Goal: Task Accomplishment & Management: Use online tool/utility

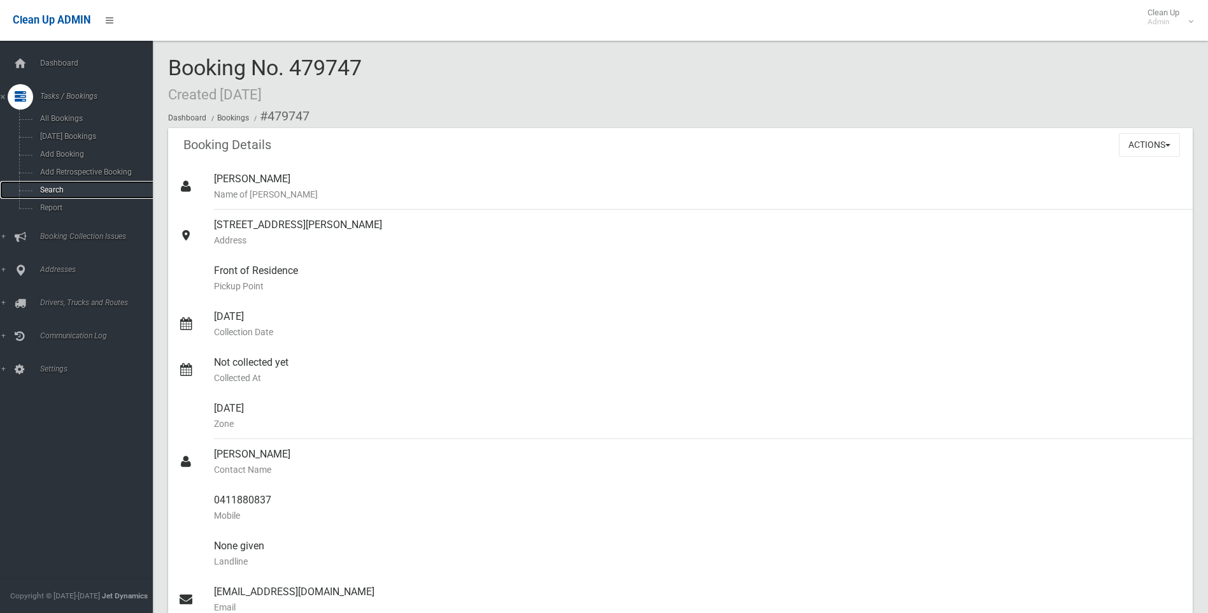
click at [90, 185] on link "Search" at bounding box center [81, 190] width 162 height 18
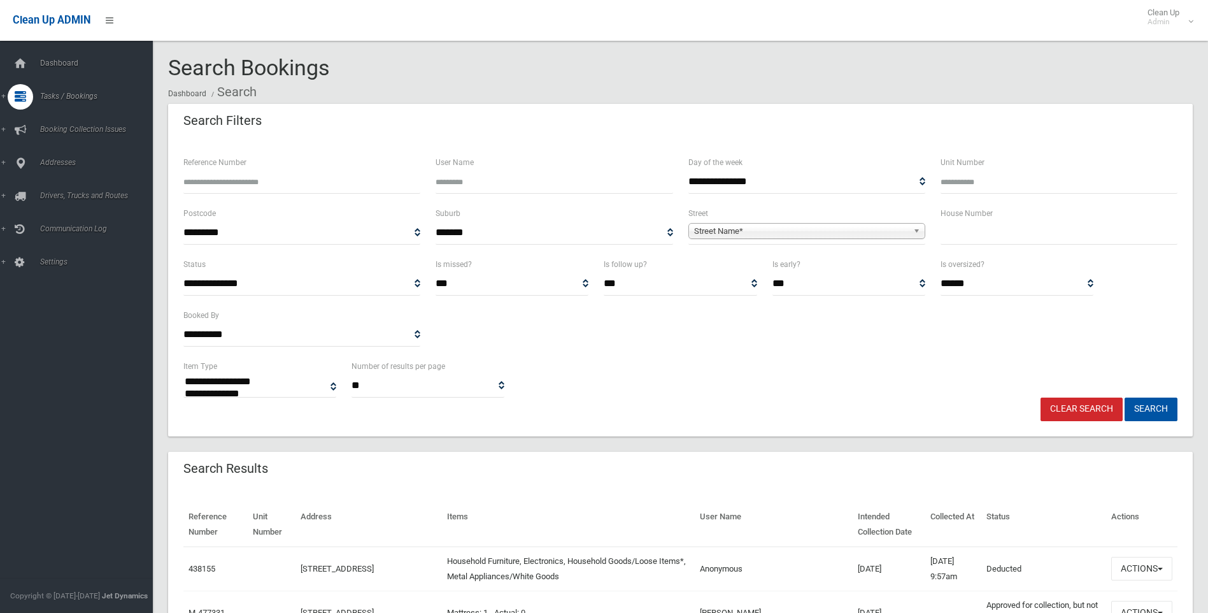
select select
click at [1019, 220] on div "House Number" at bounding box center [1059, 225] width 237 height 39
click at [1019, 236] on input "text" at bounding box center [1059, 233] width 237 height 24
click at [997, 229] on input "text" at bounding box center [1059, 233] width 237 height 24
click at [998, 241] on input "text" at bounding box center [1059, 233] width 237 height 24
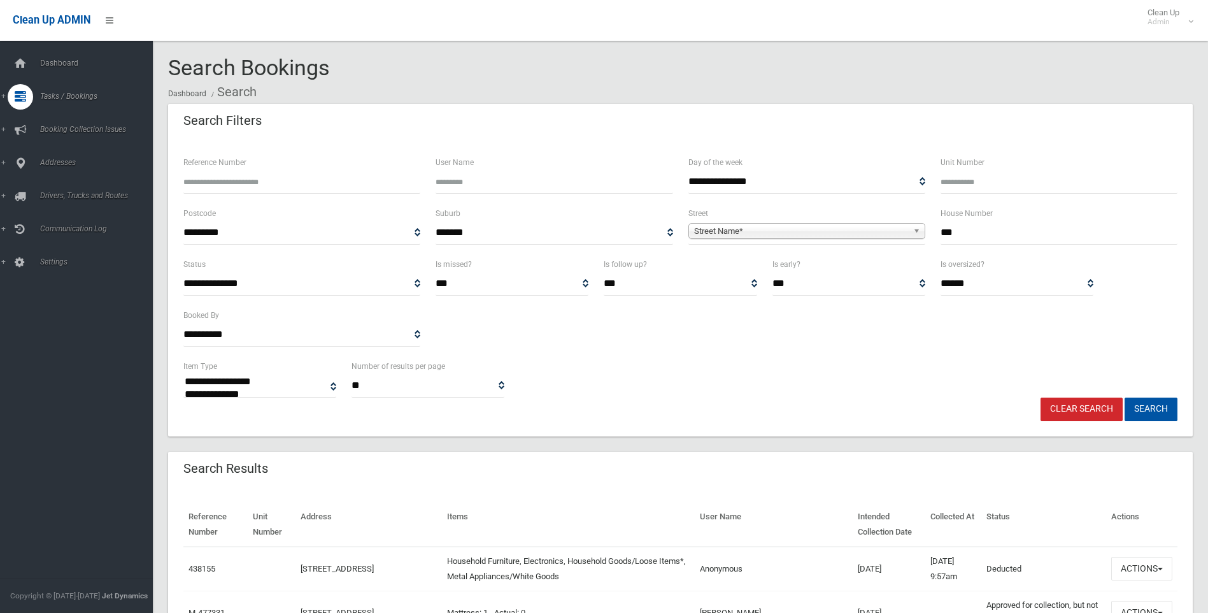
type input "**"
click at [864, 231] on span "Street Name*" at bounding box center [801, 231] width 214 height 15
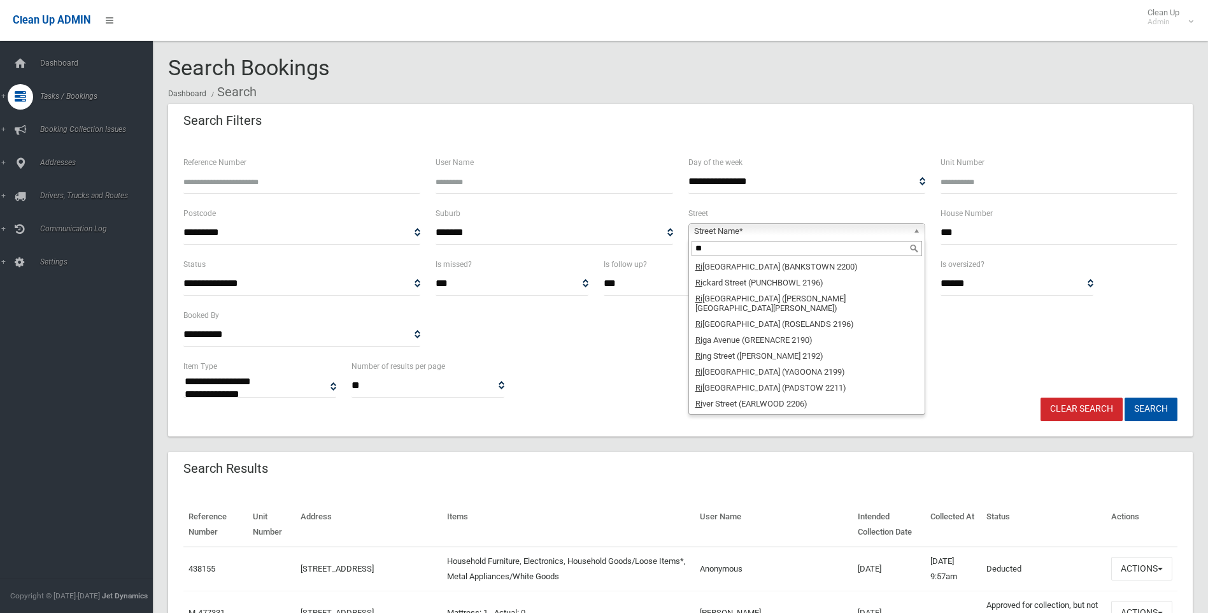
scroll to position [261, 0]
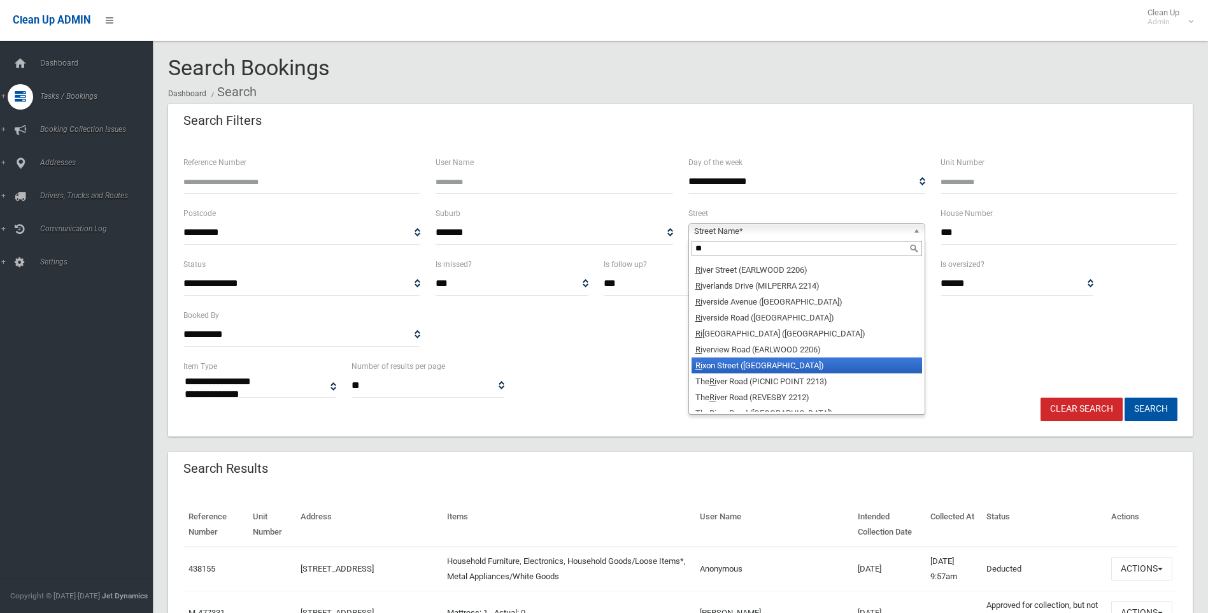
type input "**"
click at [812, 363] on li "Ri xon Street (BASS HILL 2197)" at bounding box center [807, 365] width 231 height 16
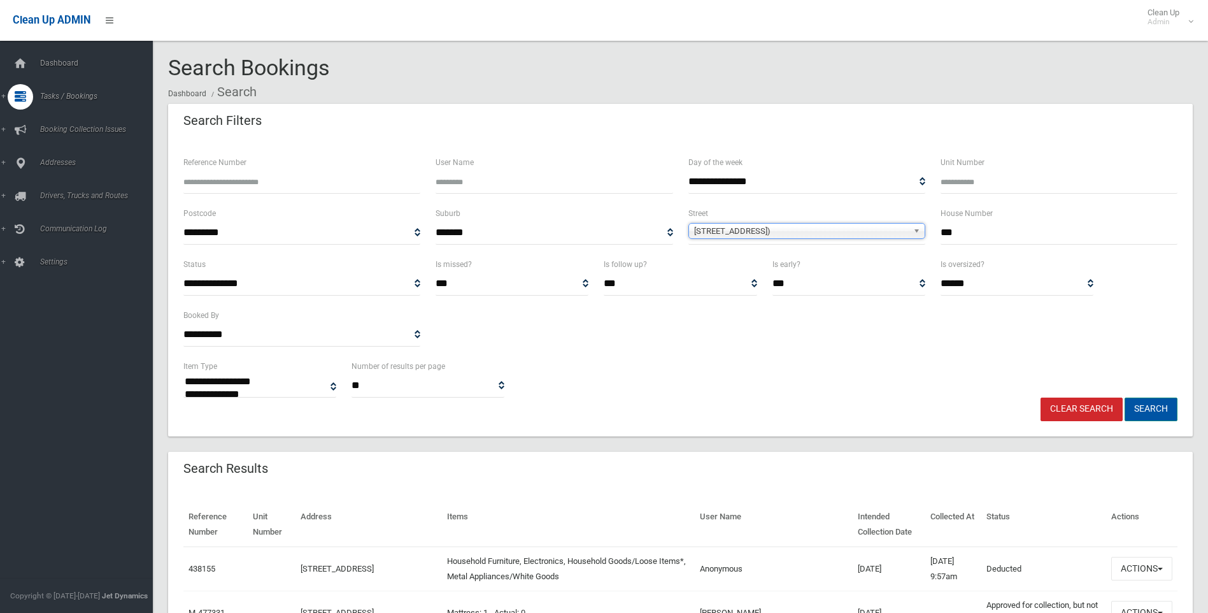
click at [1159, 417] on button "Search" at bounding box center [1151, 409] width 53 height 24
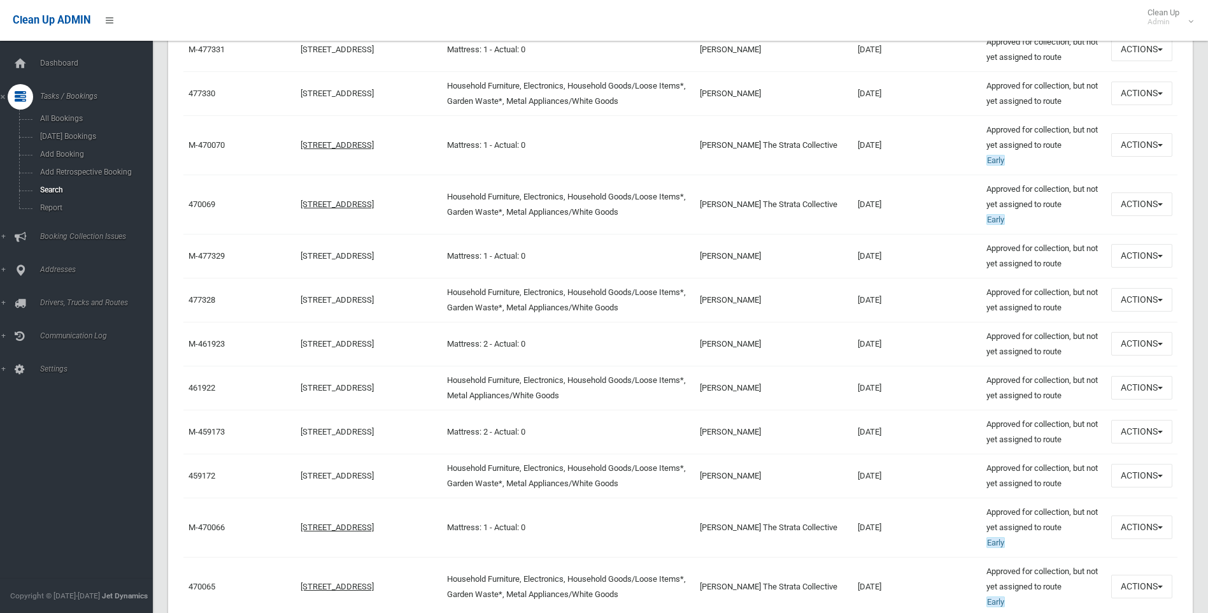
scroll to position [573, 0]
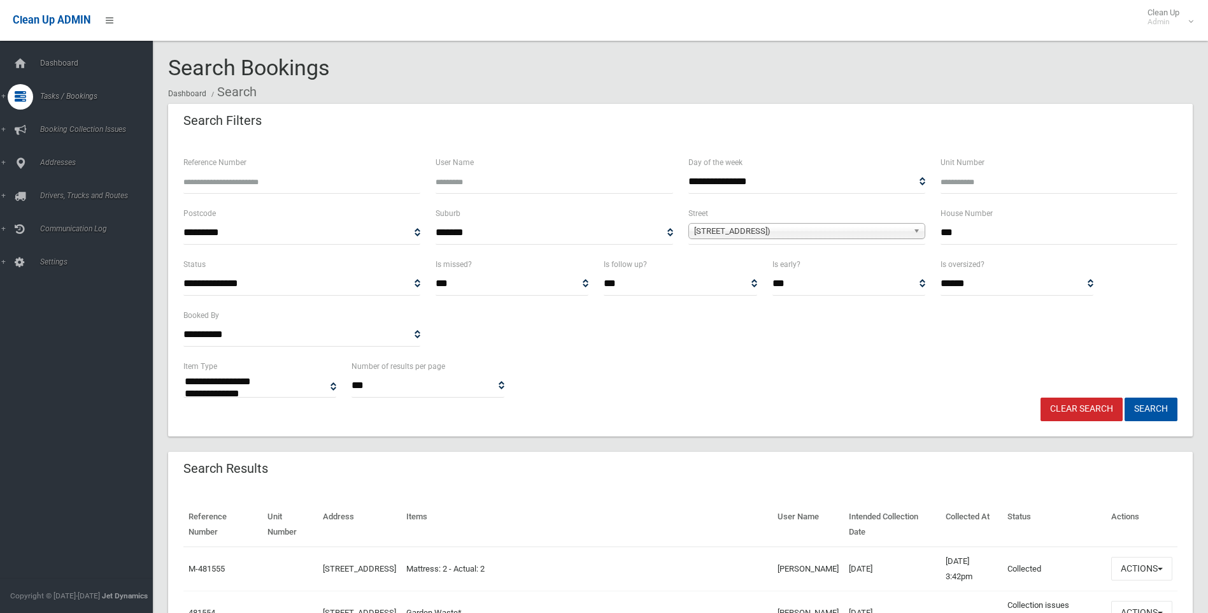
select select
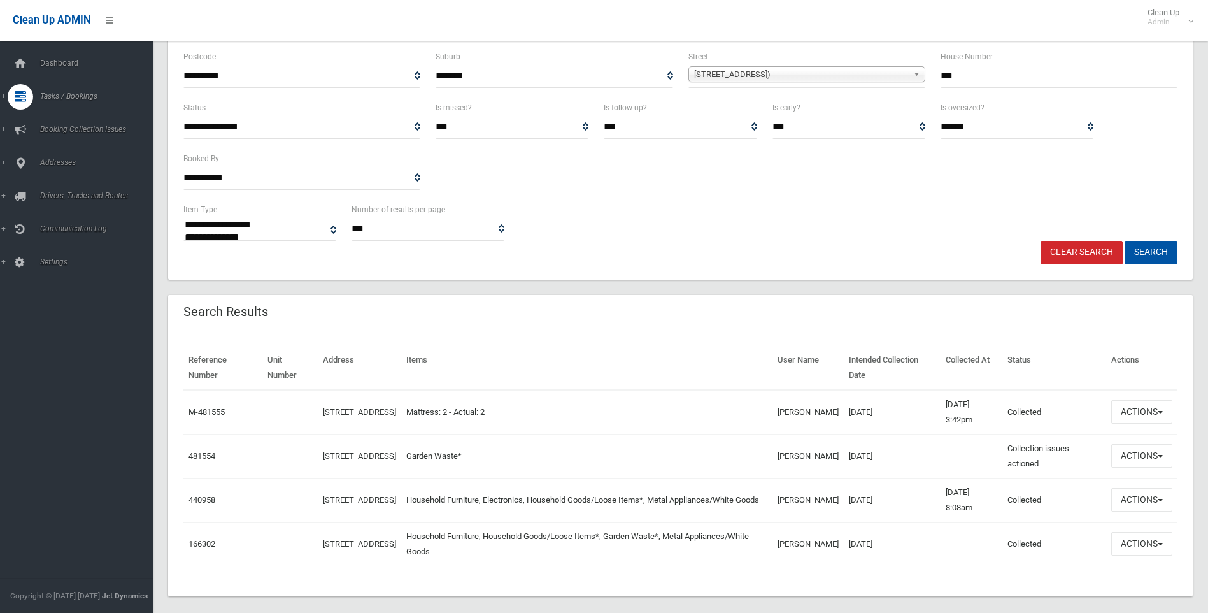
scroll to position [171, 0]
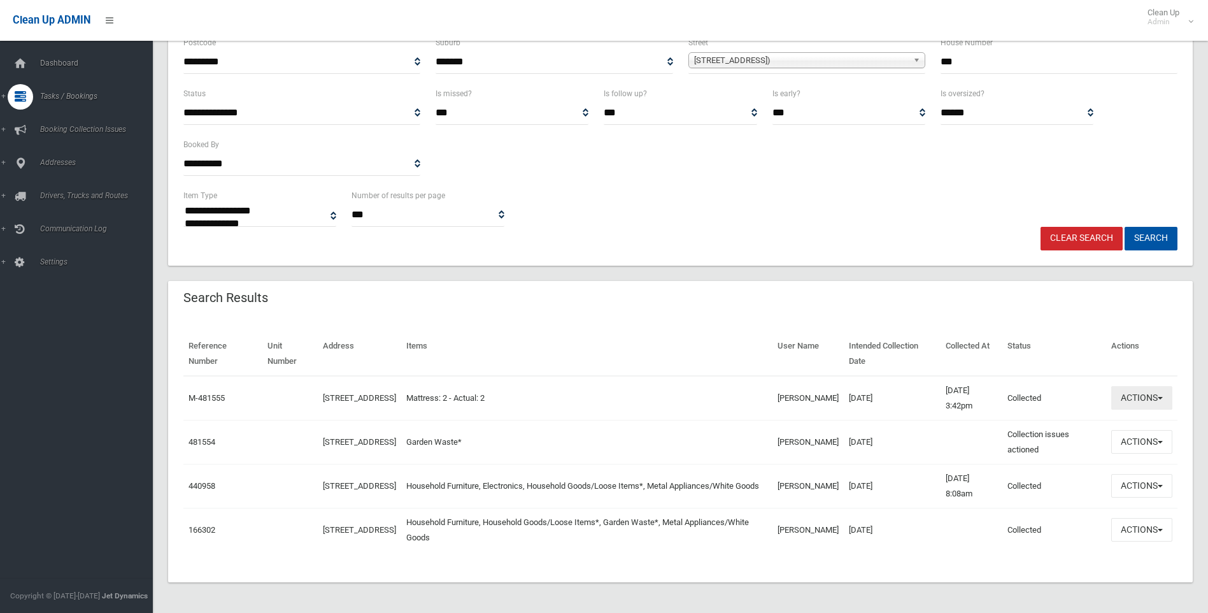
click at [1142, 406] on button "Actions" at bounding box center [1141, 398] width 61 height 24
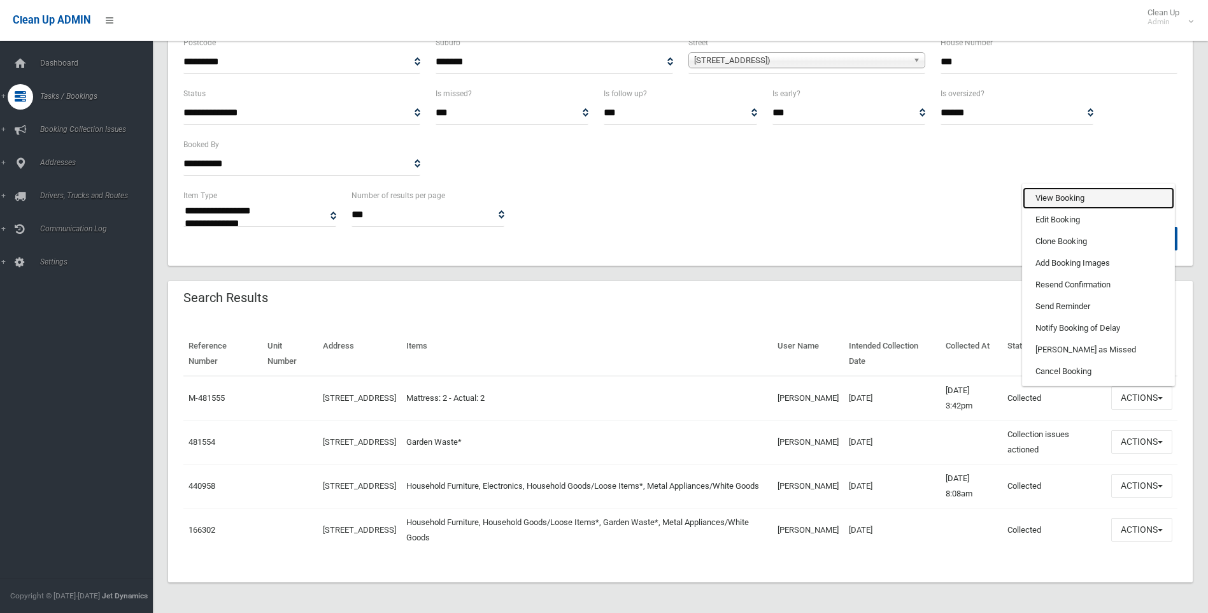
click at [1087, 196] on link "View Booking" at bounding box center [1099, 198] width 152 height 22
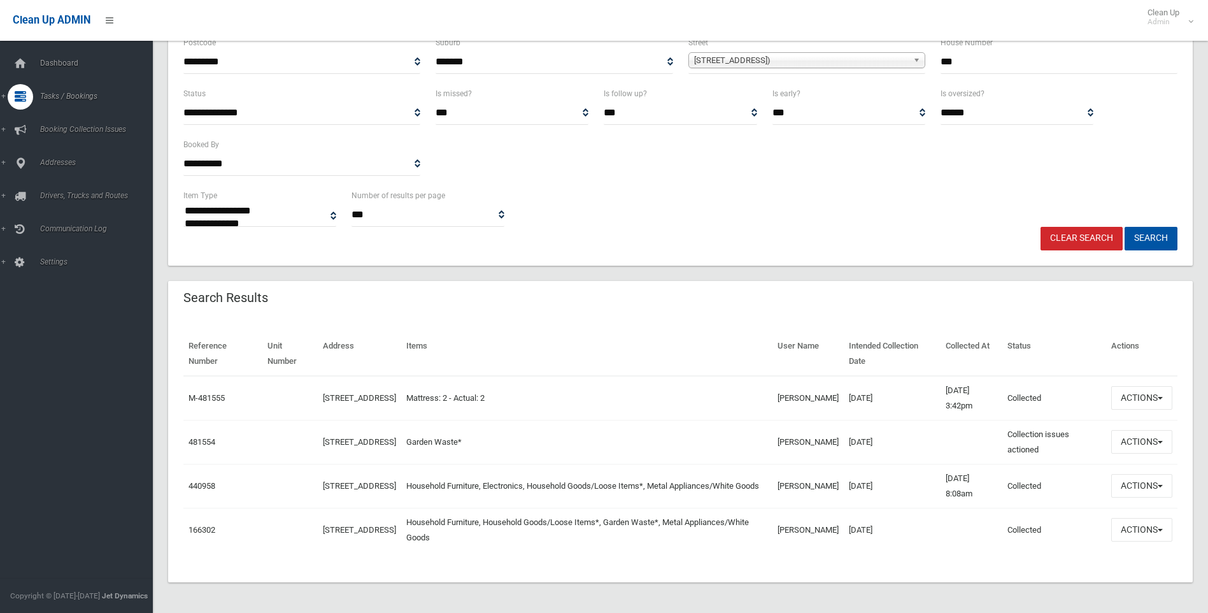
click at [1142, 459] on td "Actions View Booking Edit Booking Clone Booking Add Booking Images Resend Confi…" at bounding box center [1141, 442] width 71 height 44
click at [1141, 450] on button "Actions" at bounding box center [1141, 442] width 61 height 24
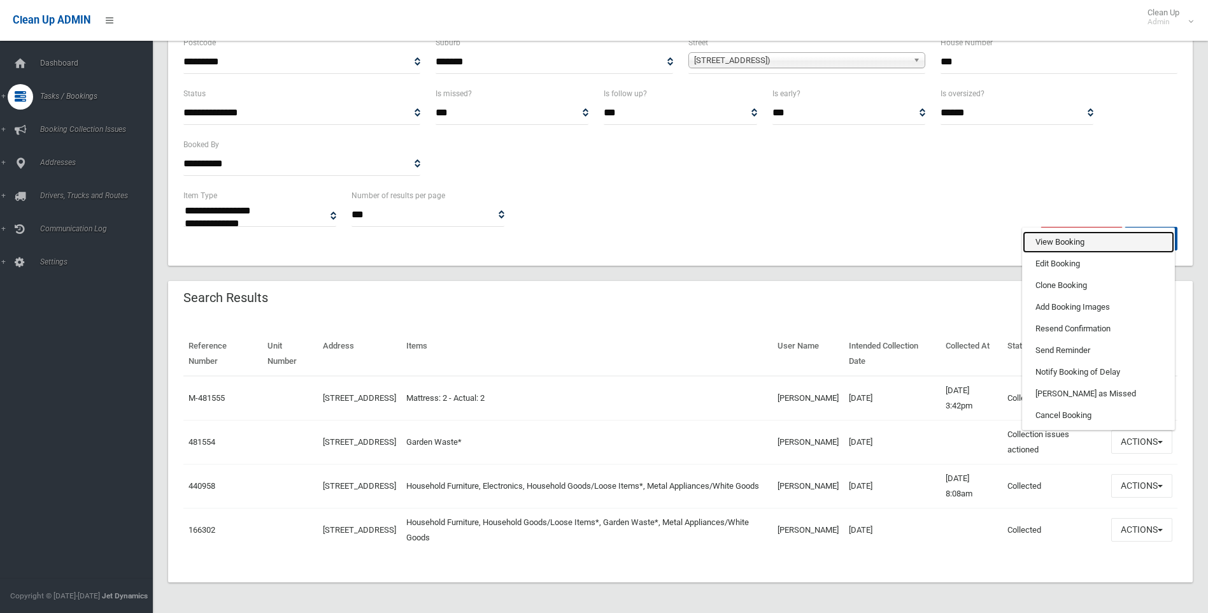
click at [1055, 231] on link "View Booking" at bounding box center [1099, 242] width 152 height 22
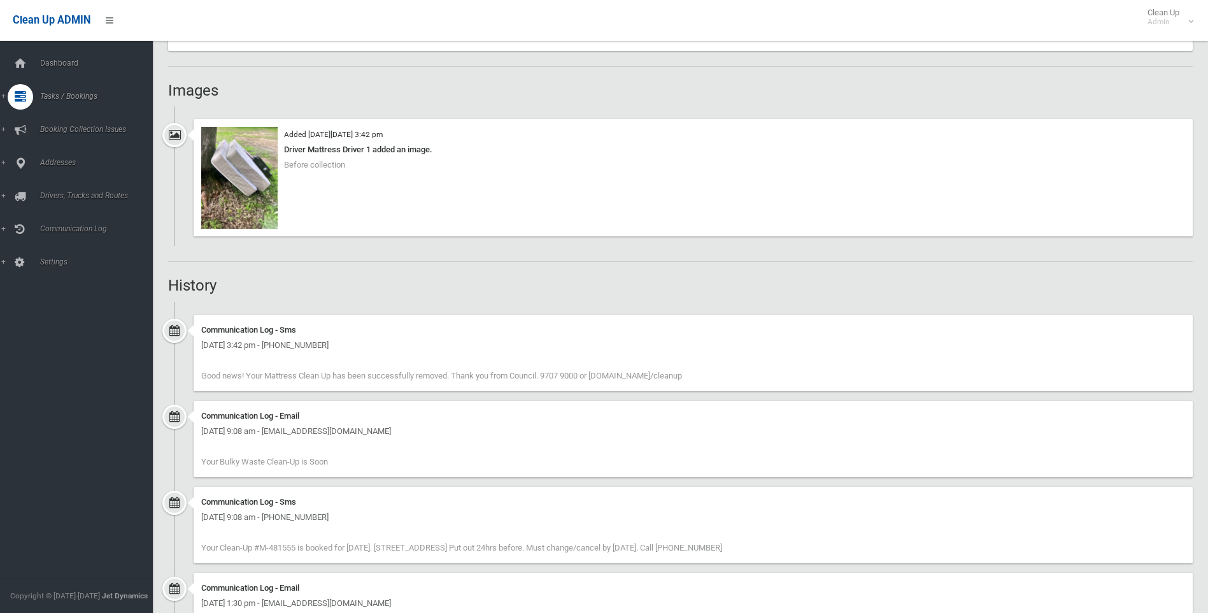
scroll to position [764, 0]
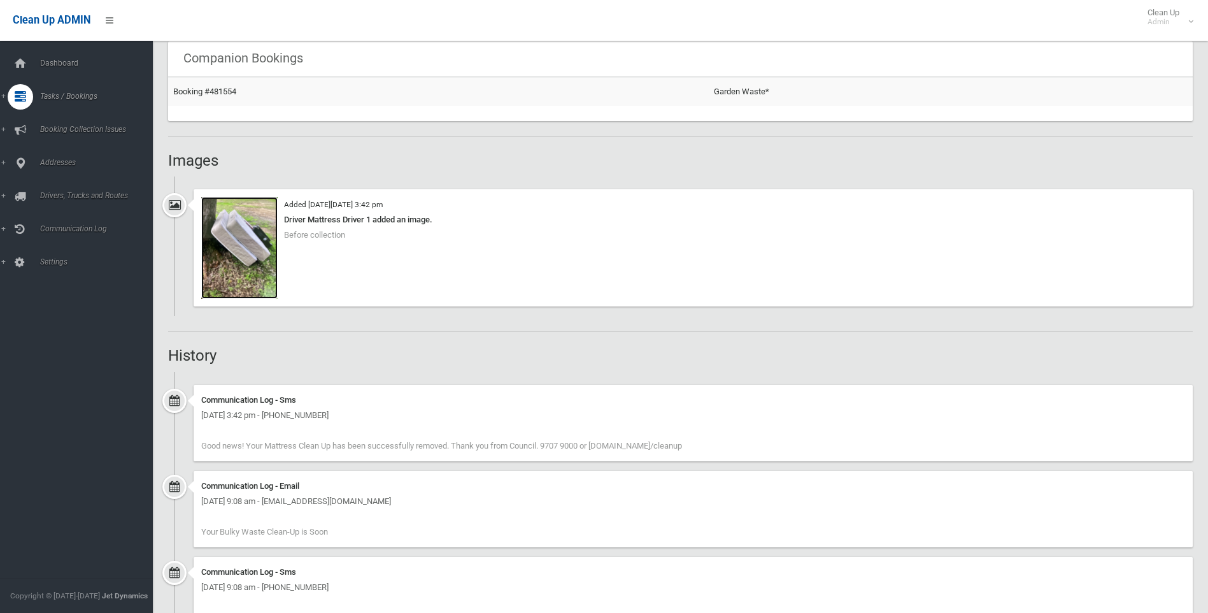
click at [234, 262] on img at bounding box center [239, 248] width 76 height 102
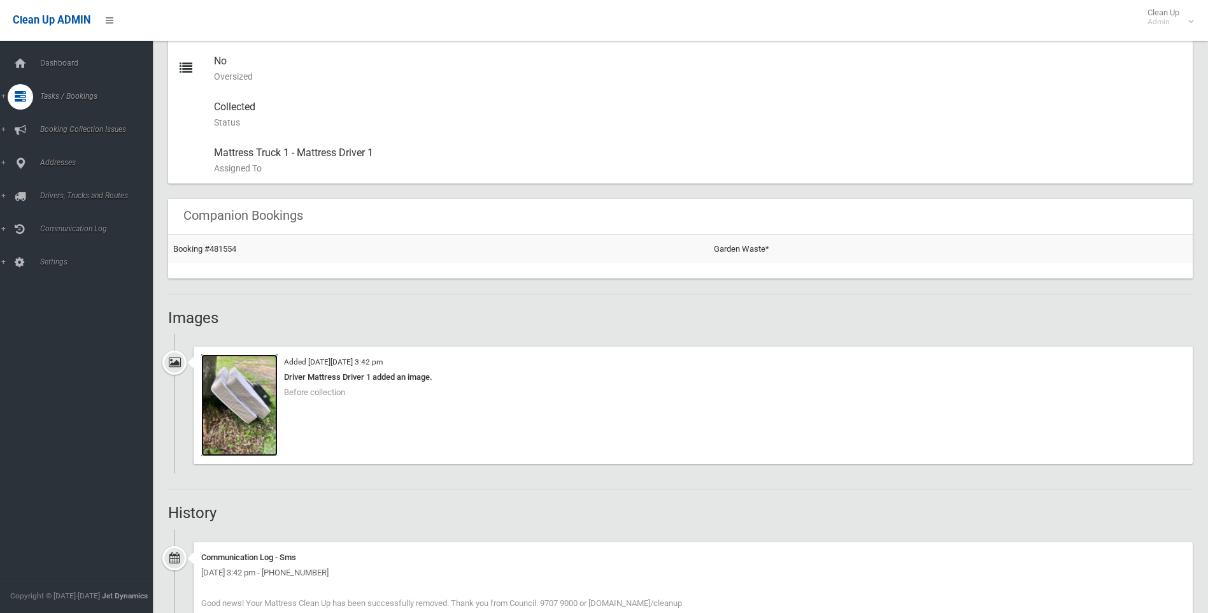
scroll to position [225, 0]
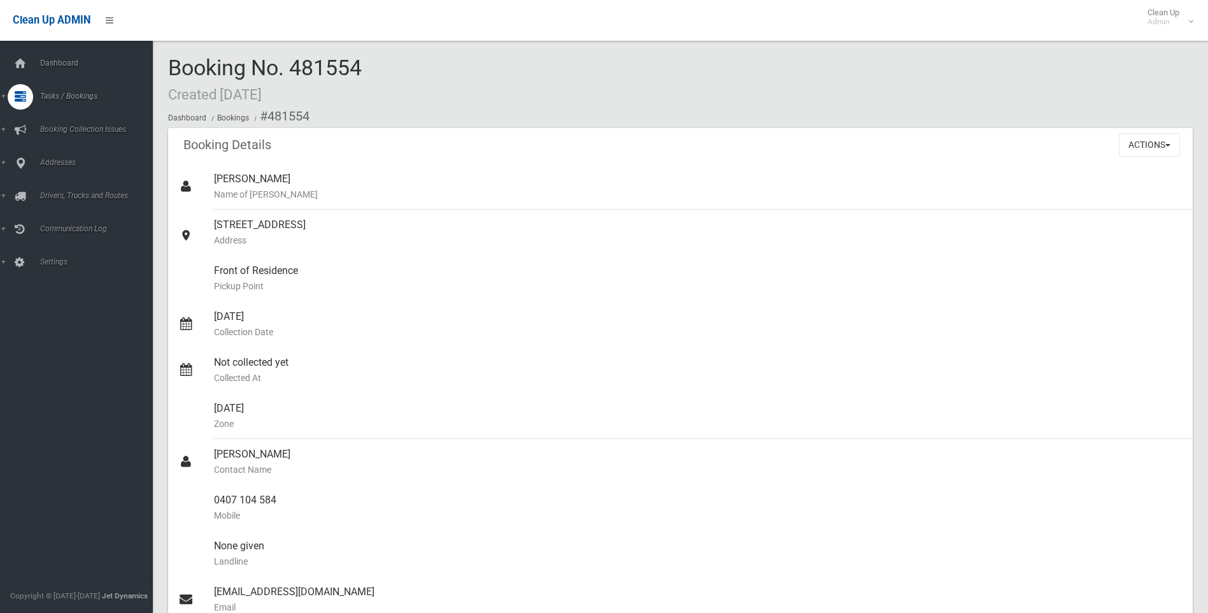
scroll to position [892, 0]
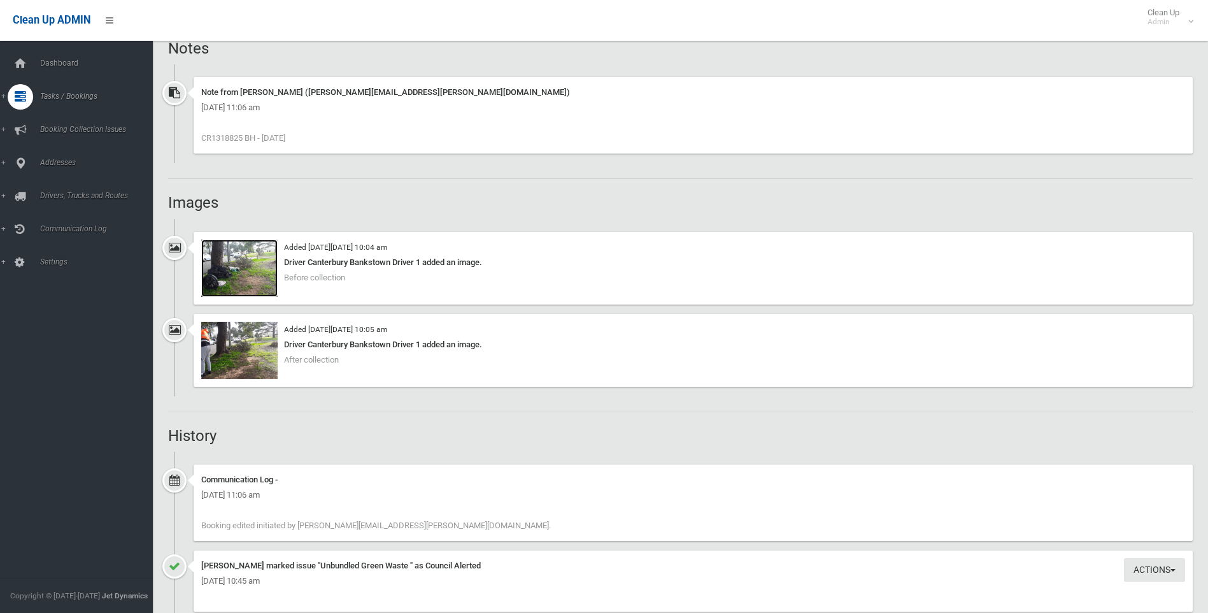
click at [243, 275] on img at bounding box center [239, 267] width 76 height 57
click at [251, 346] on img at bounding box center [239, 350] width 76 height 57
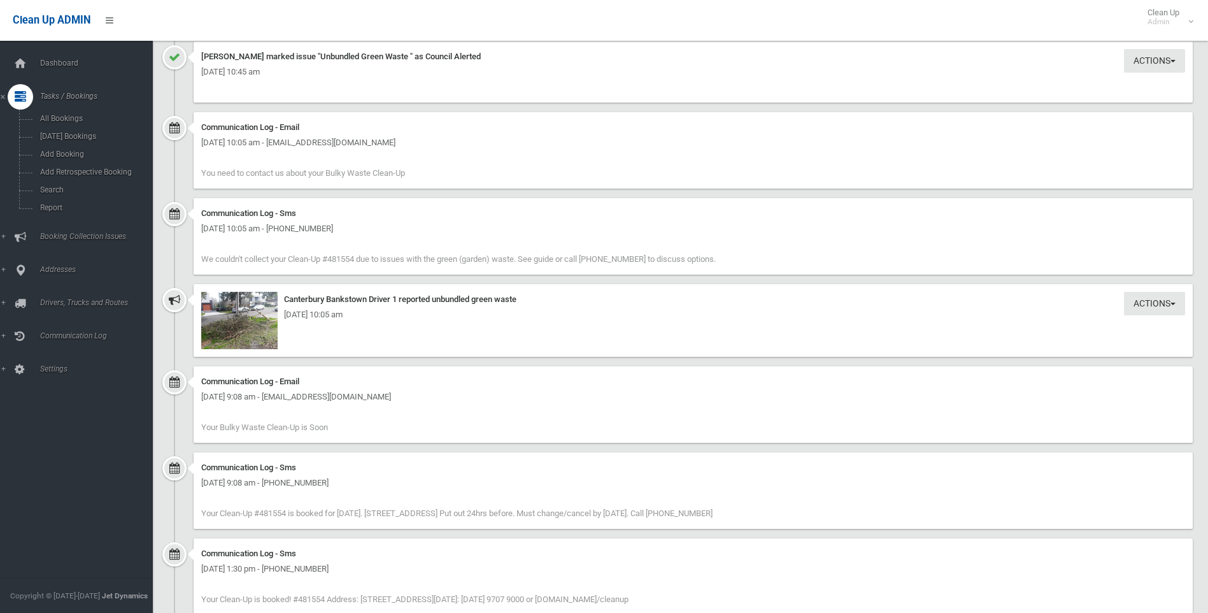
scroll to position [1521, 0]
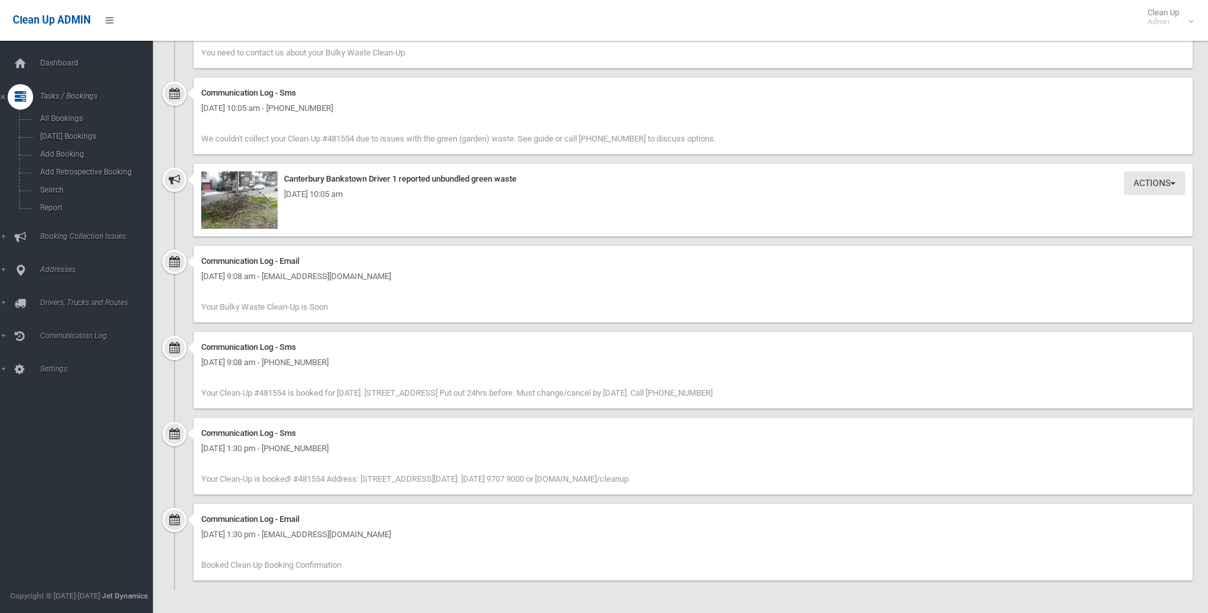
click at [210, 195] on div "Tuesday 2nd September 2025 - 10:05 am" at bounding box center [693, 194] width 984 height 15
click at [237, 195] on div "Tuesday 2nd September 2025 - 10:05 am" at bounding box center [693, 194] width 984 height 15
click at [250, 227] on img at bounding box center [239, 199] width 76 height 57
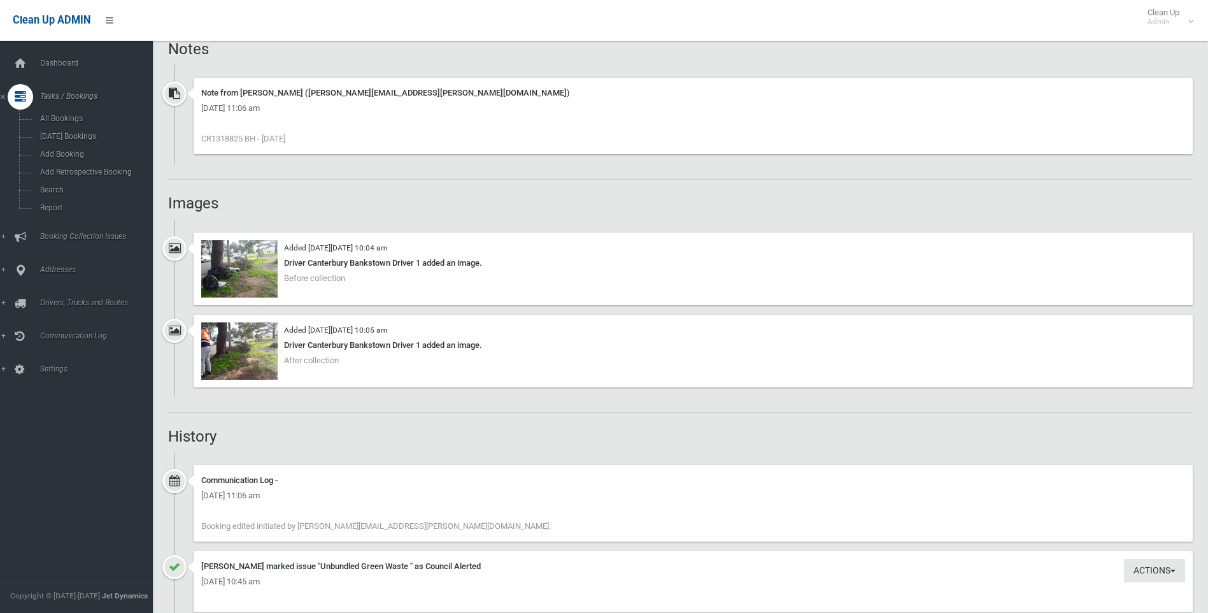
scroll to position [892, 0]
click at [273, 266] on img at bounding box center [239, 267] width 76 height 57
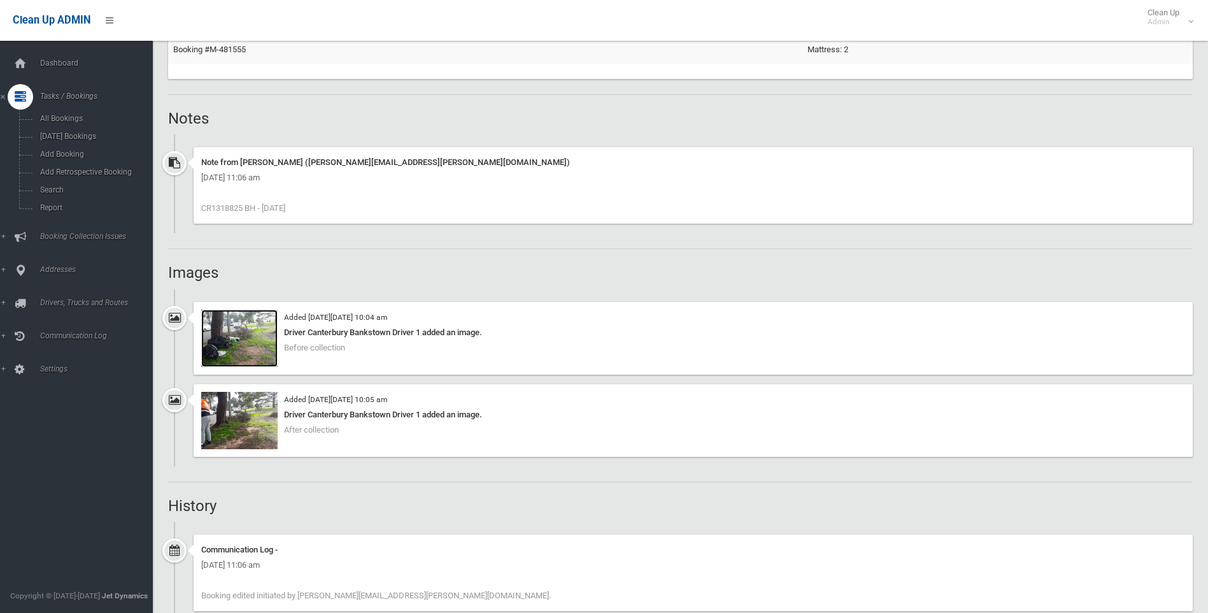
scroll to position [828, 0]
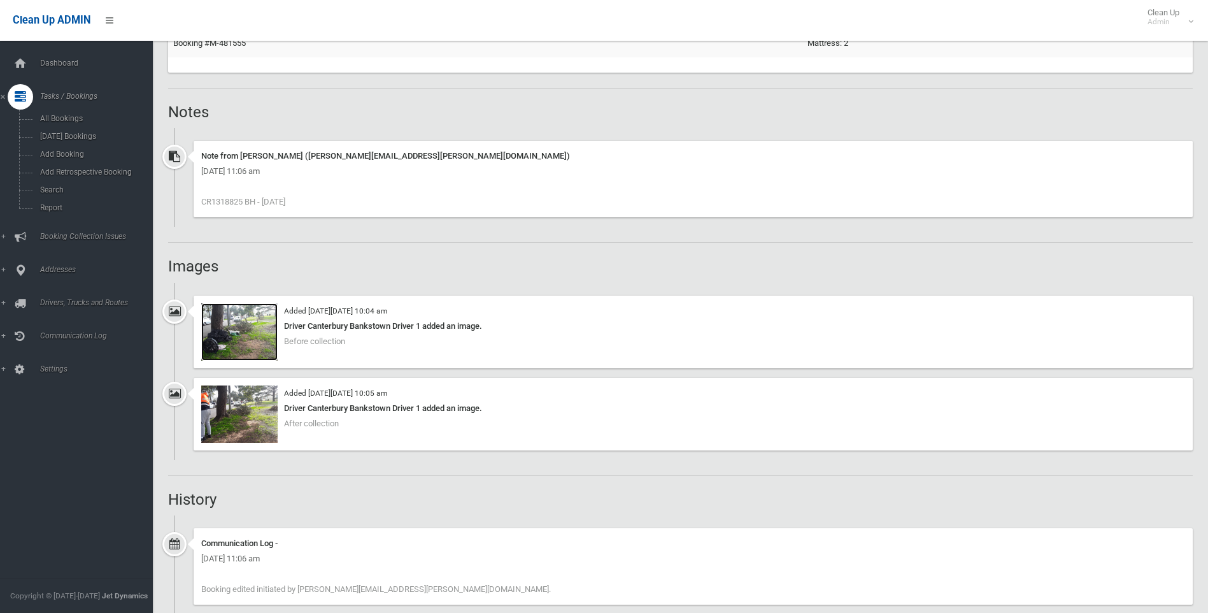
click at [254, 343] on img at bounding box center [239, 331] width 76 height 57
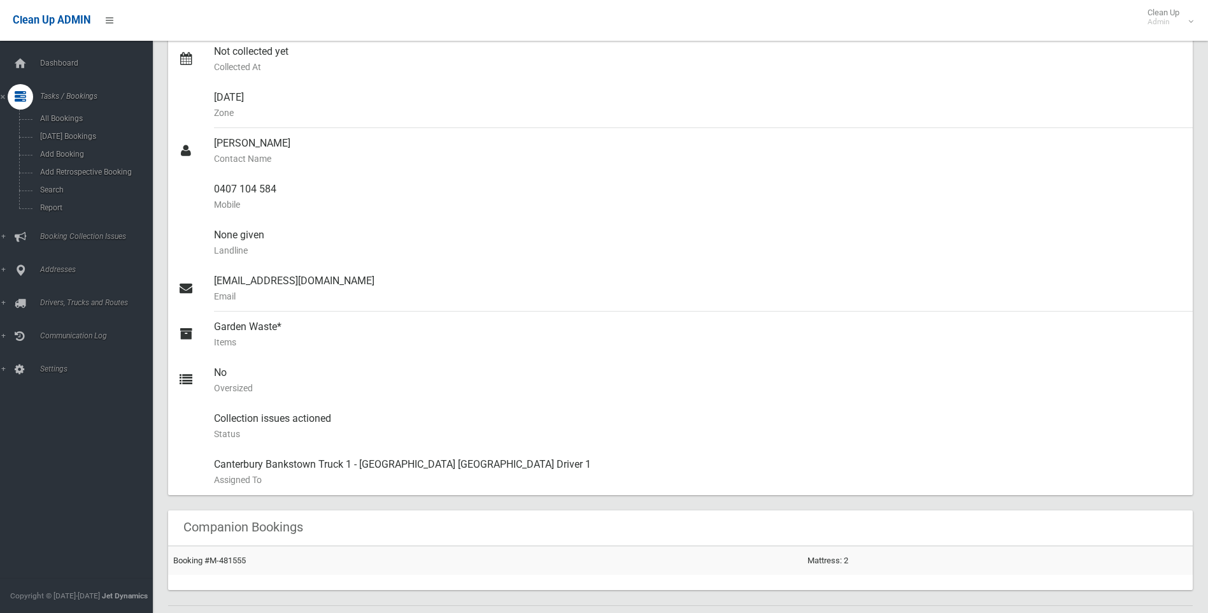
scroll to position [0, 0]
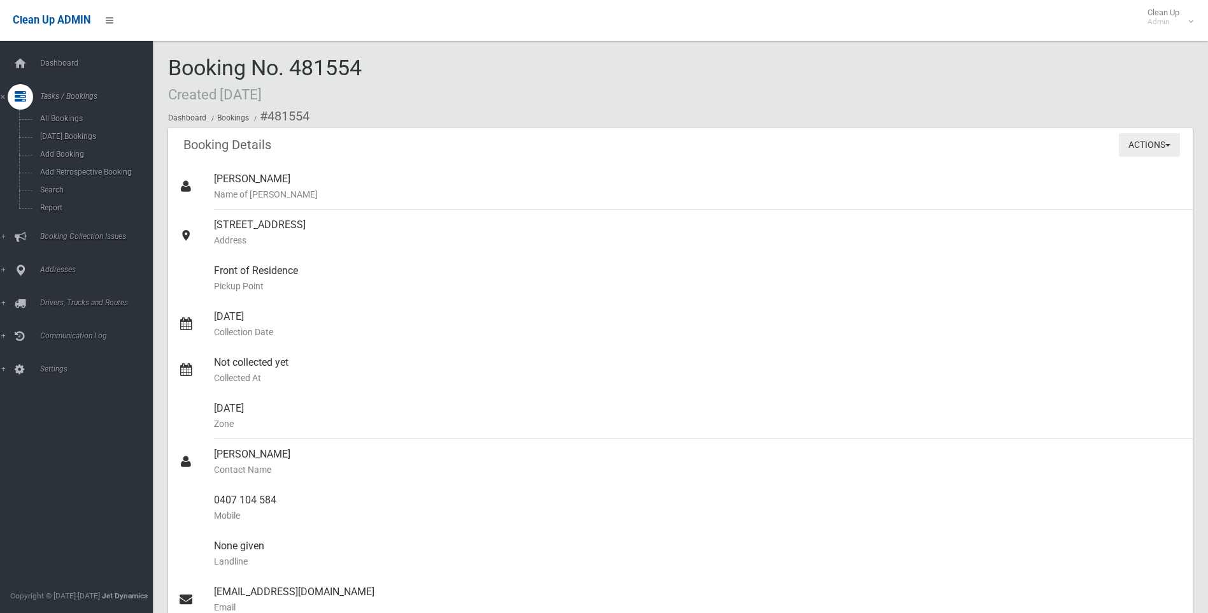
click at [1172, 153] on button "Actions" at bounding box center [1149, 145] width 61 height 24
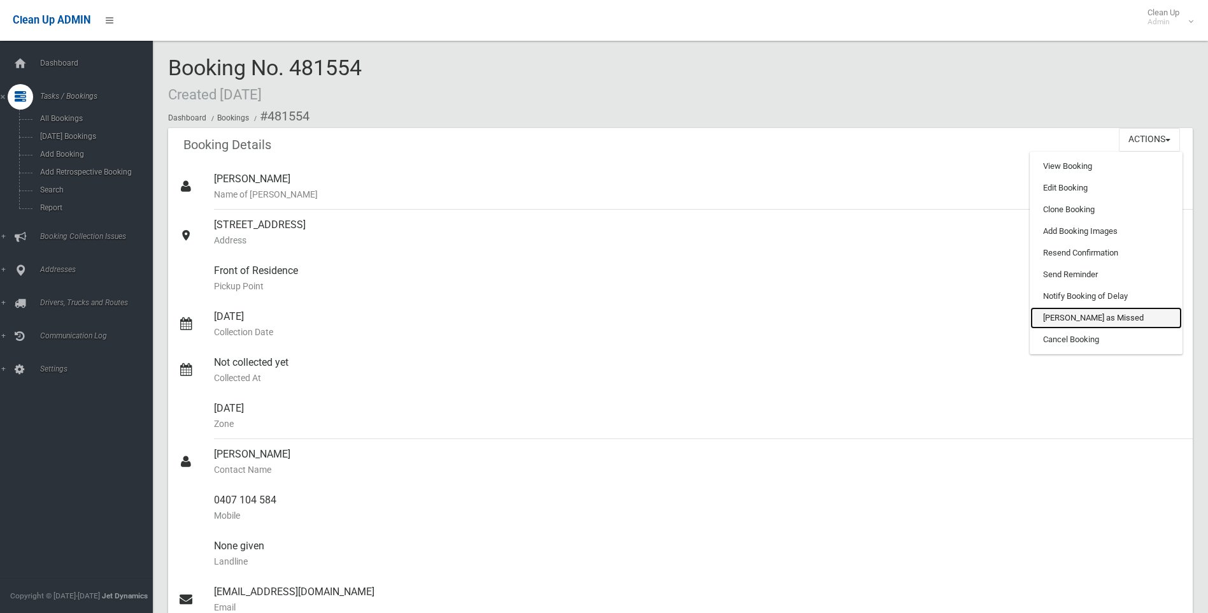
click at [1070, 321] on link "[PERSON_NAME] as Missed" at bounding box center [1107, 318] width 152 height 22
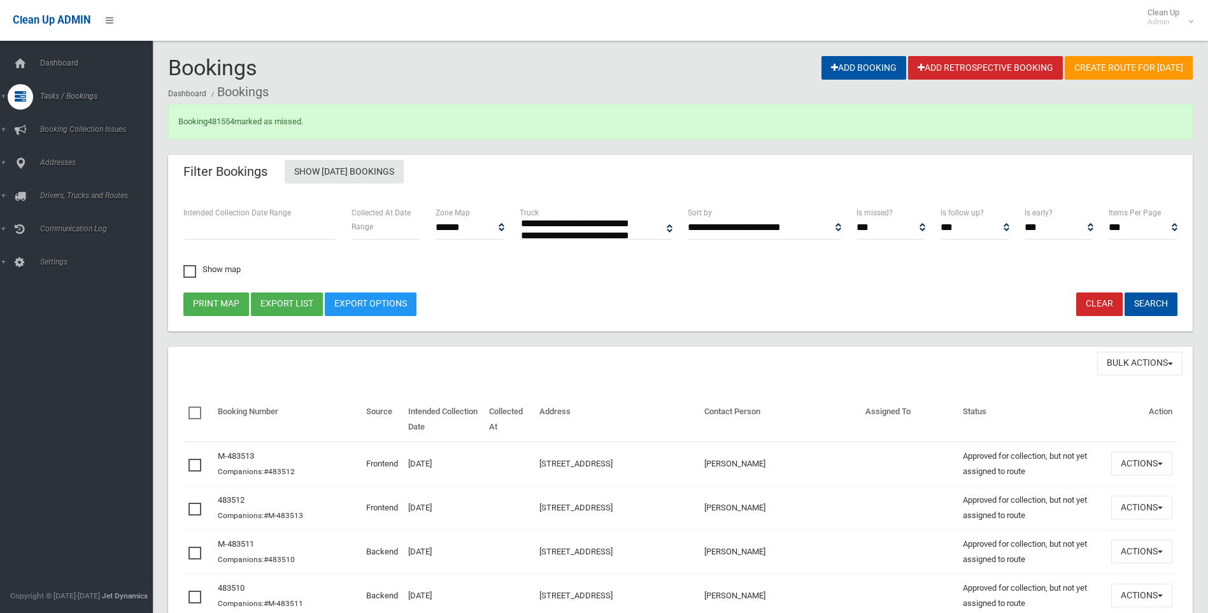
select select
